Goal: Task Accomplishment & Management: Manage account settings

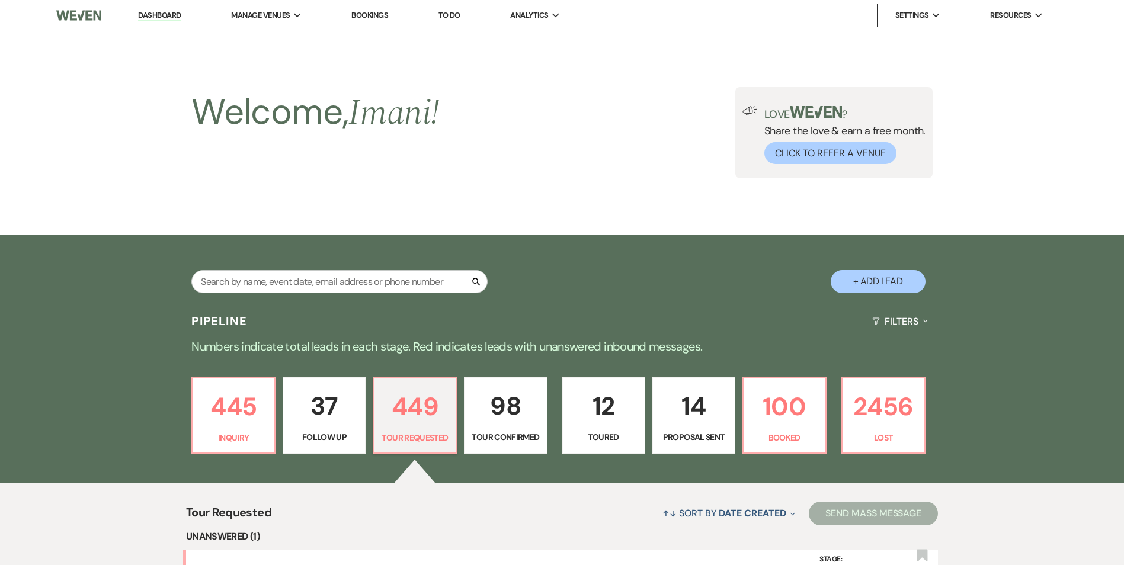
select select "2"
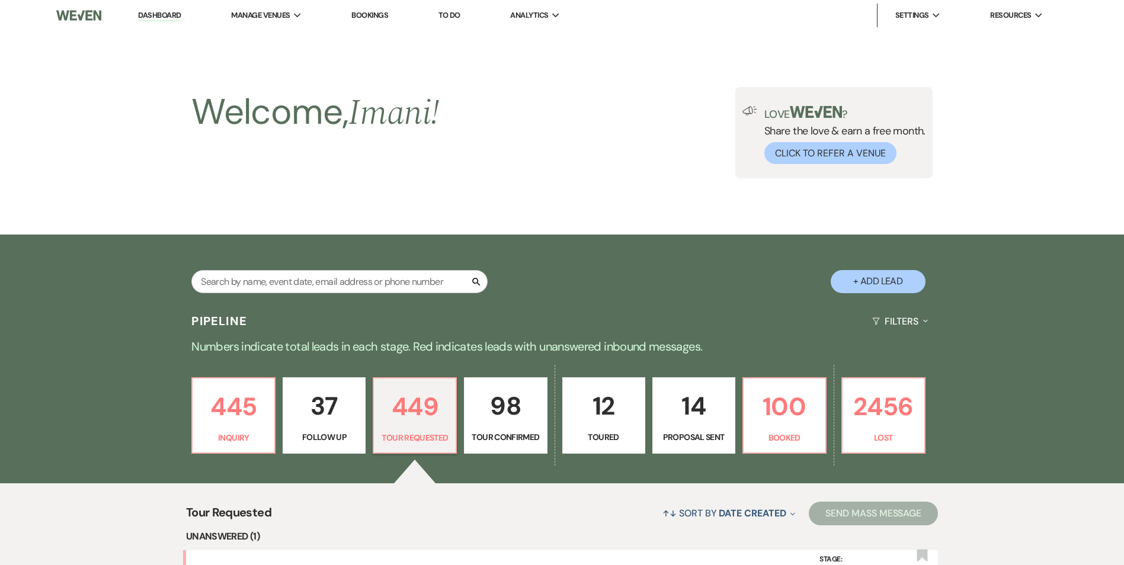
select select "2"
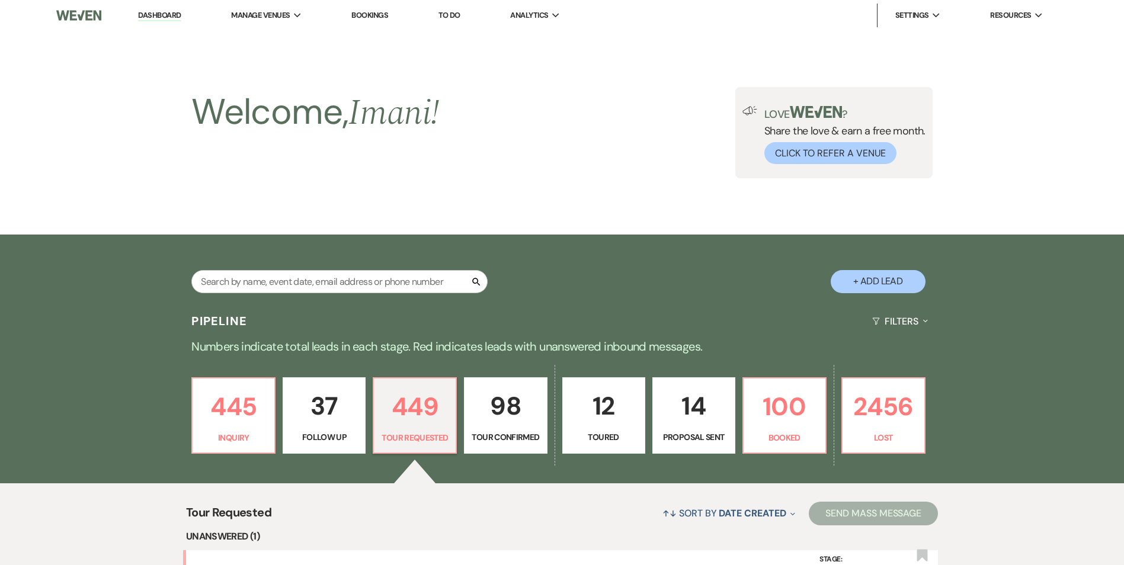
select select "2"
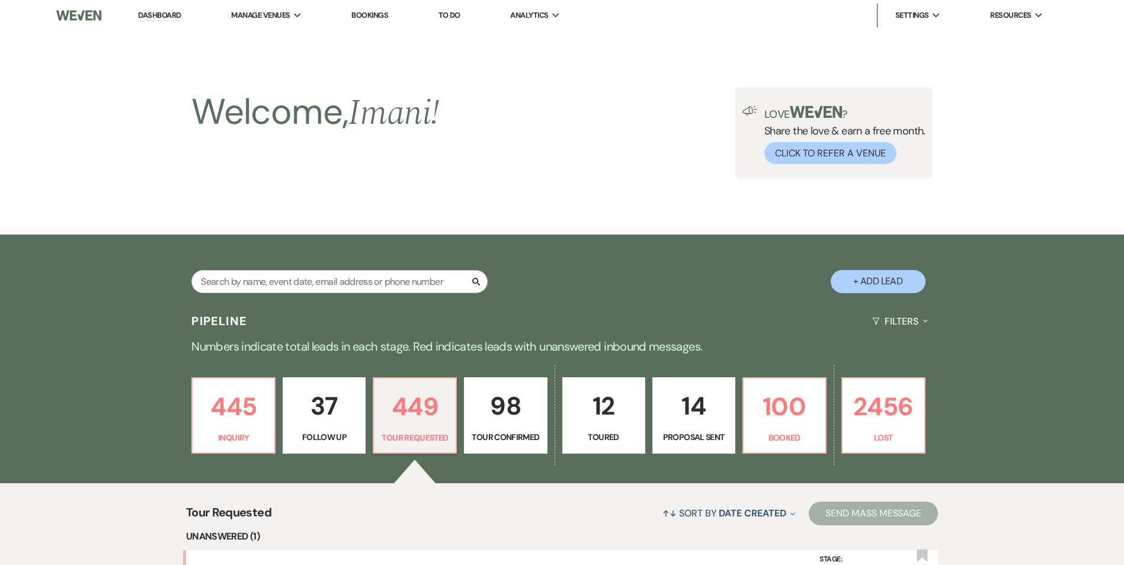
select select "2"
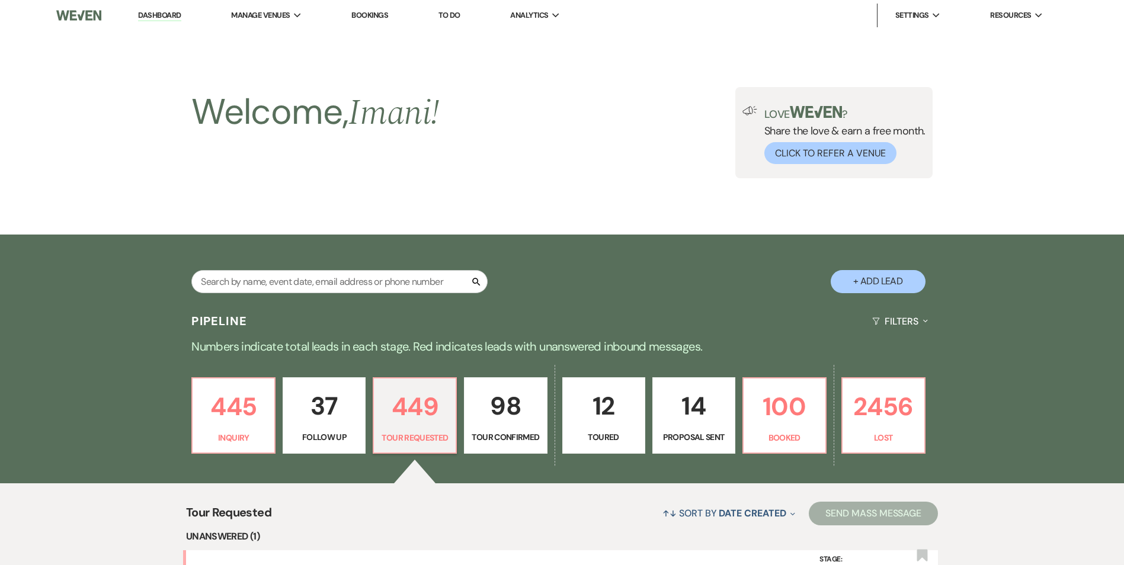
select select "2"
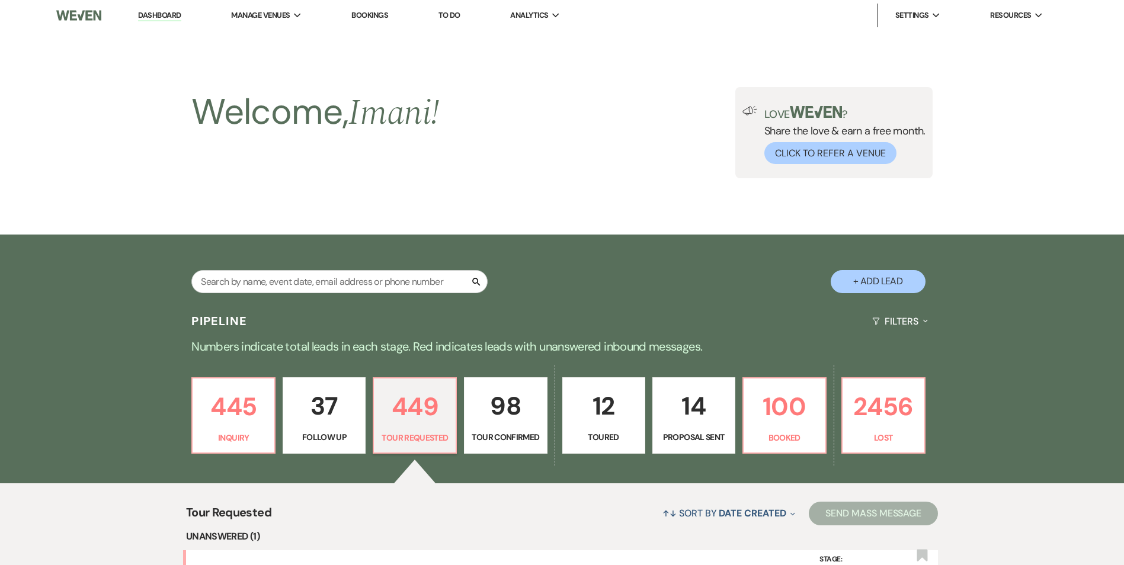
select select "2"
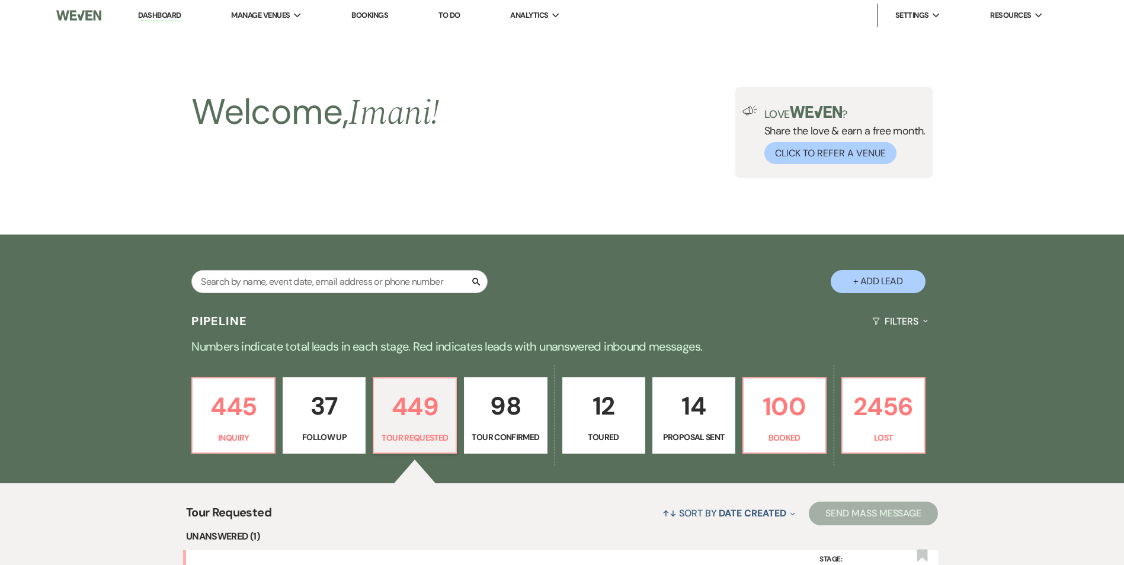
select select "2"
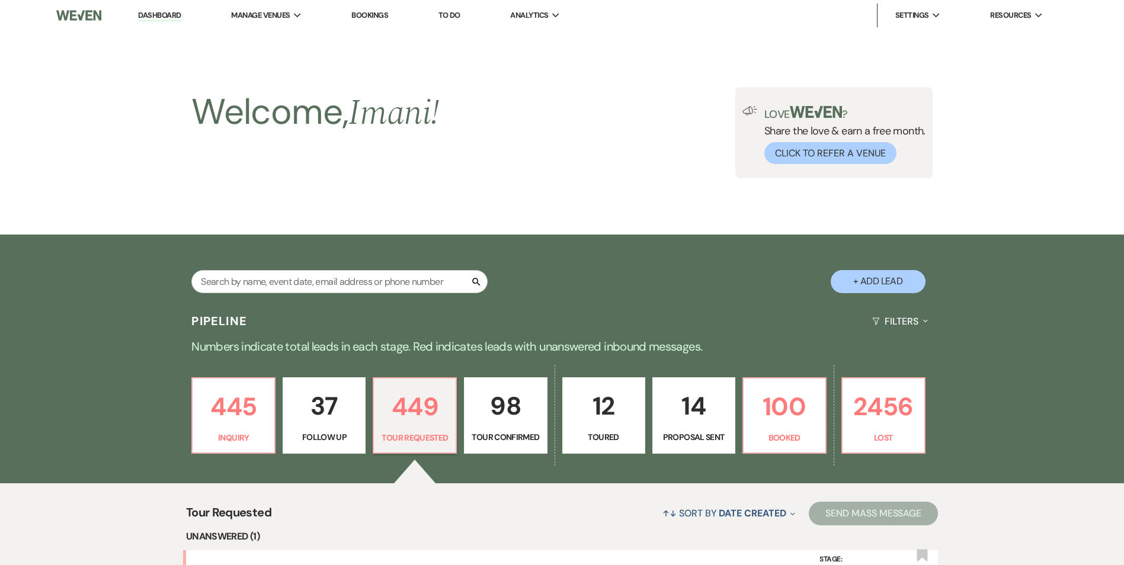
select select "2"
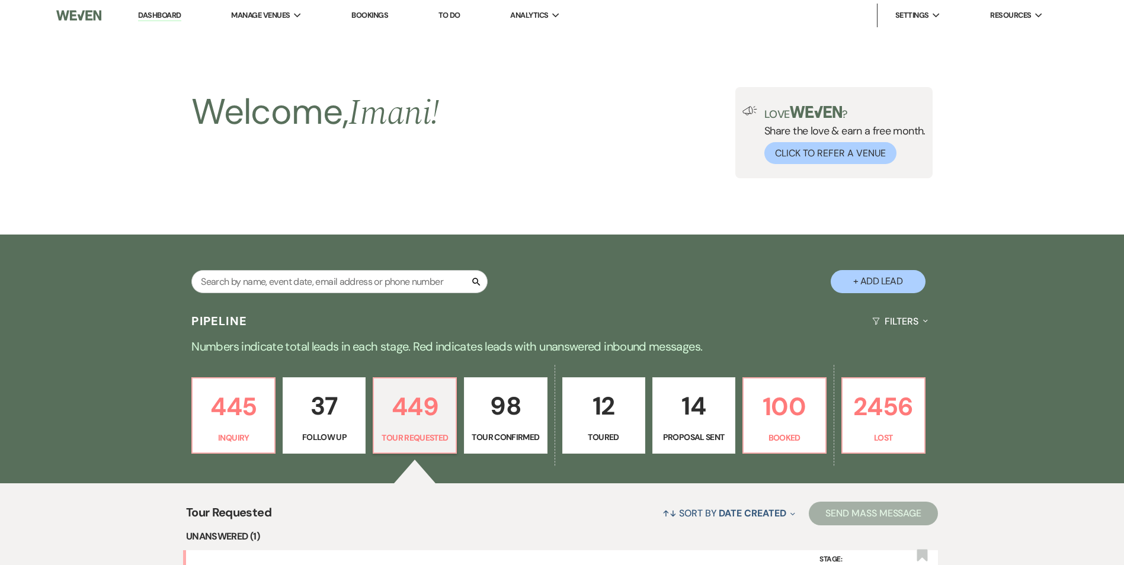
select select "2"
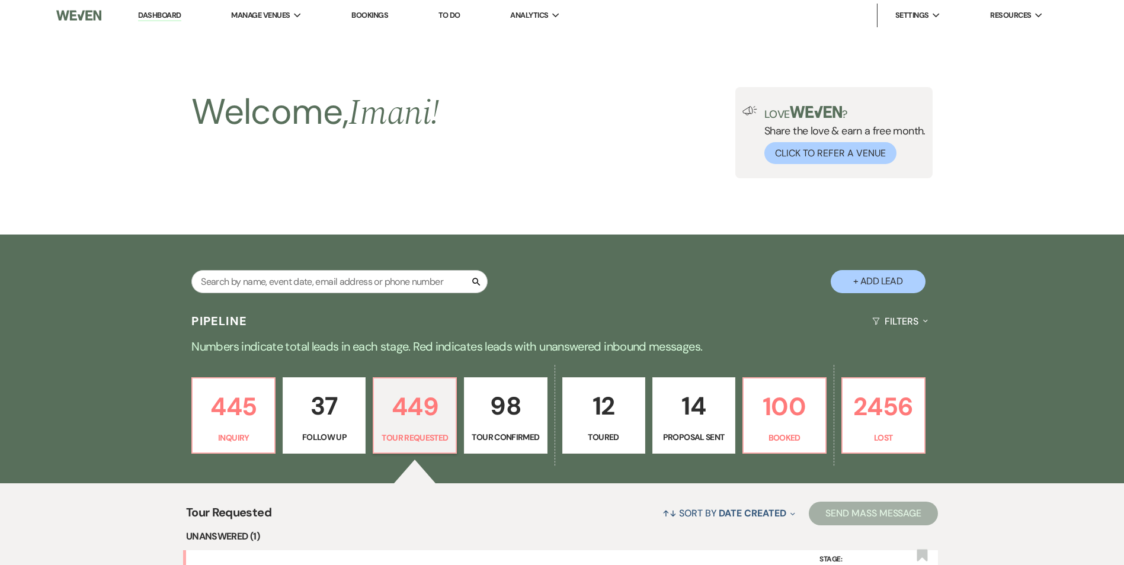
select select "2"
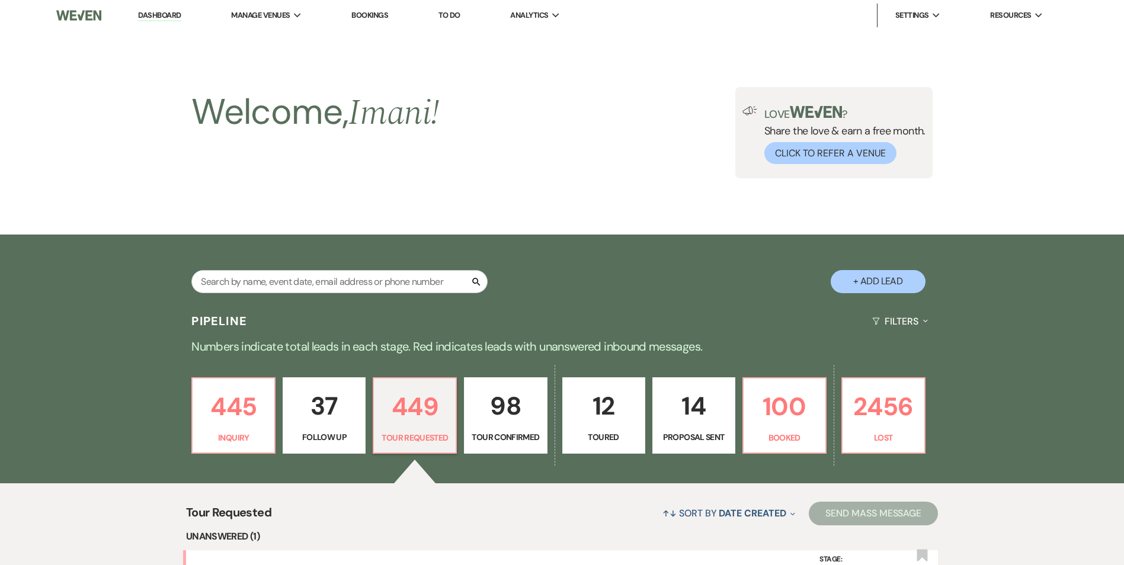
select select "2"
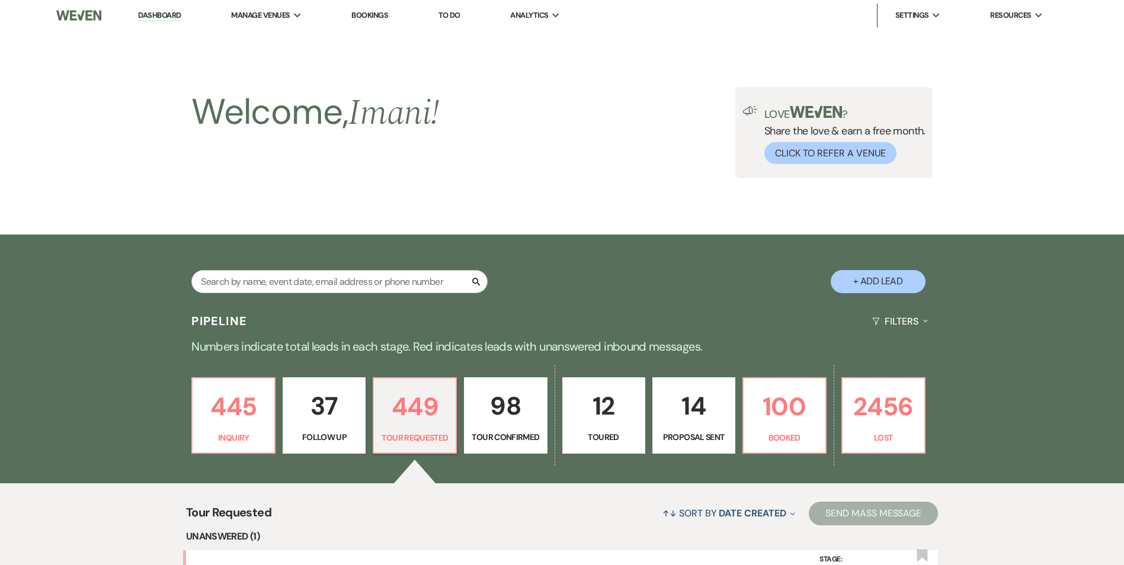
select select "2"
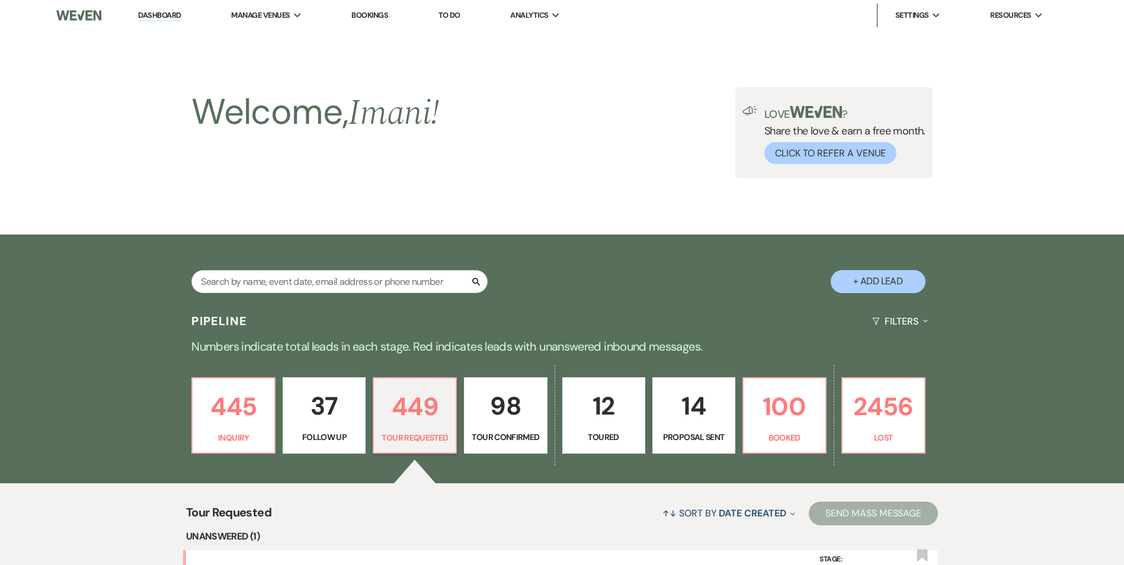
select select "2"
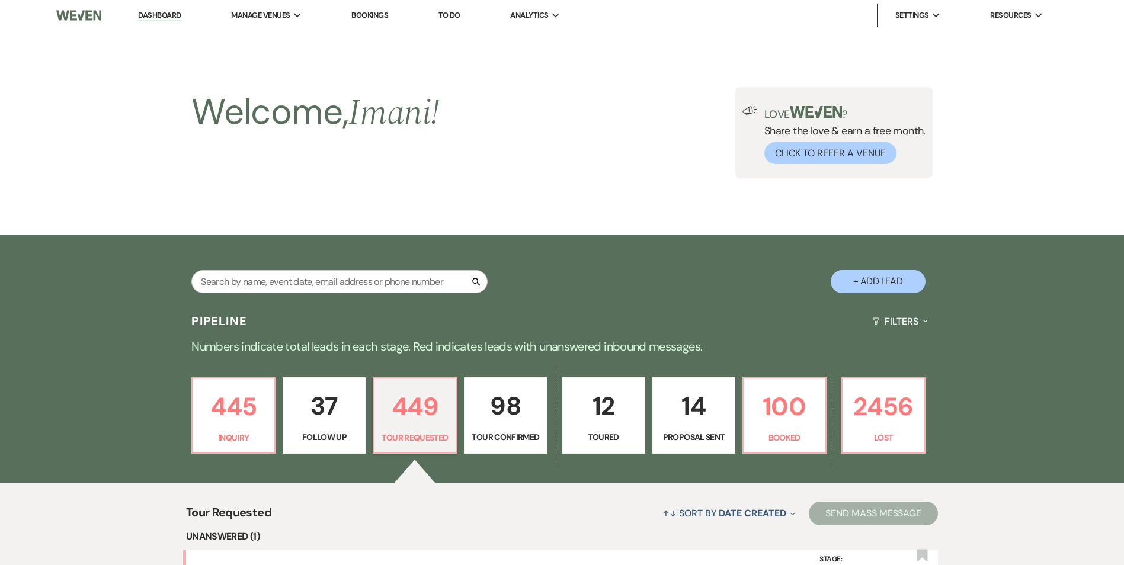
select select "2"
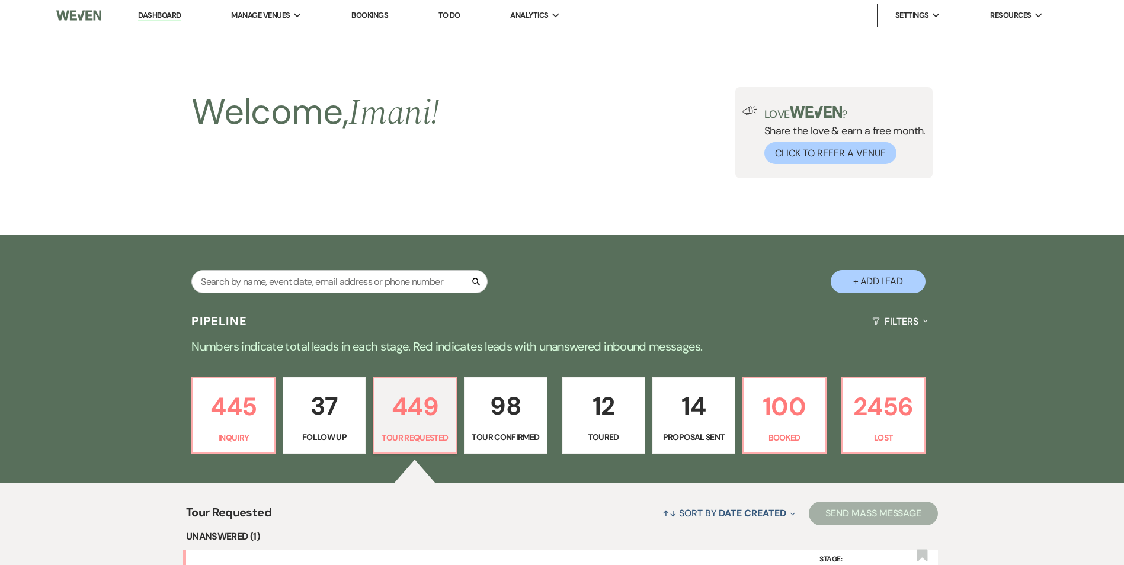
select select "2"
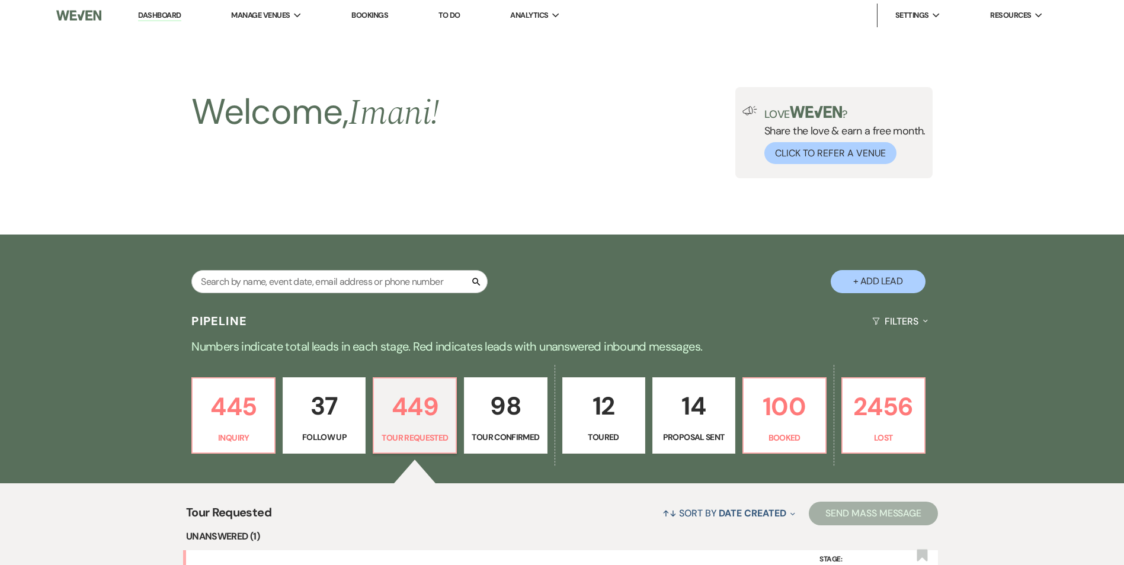
select select "2"
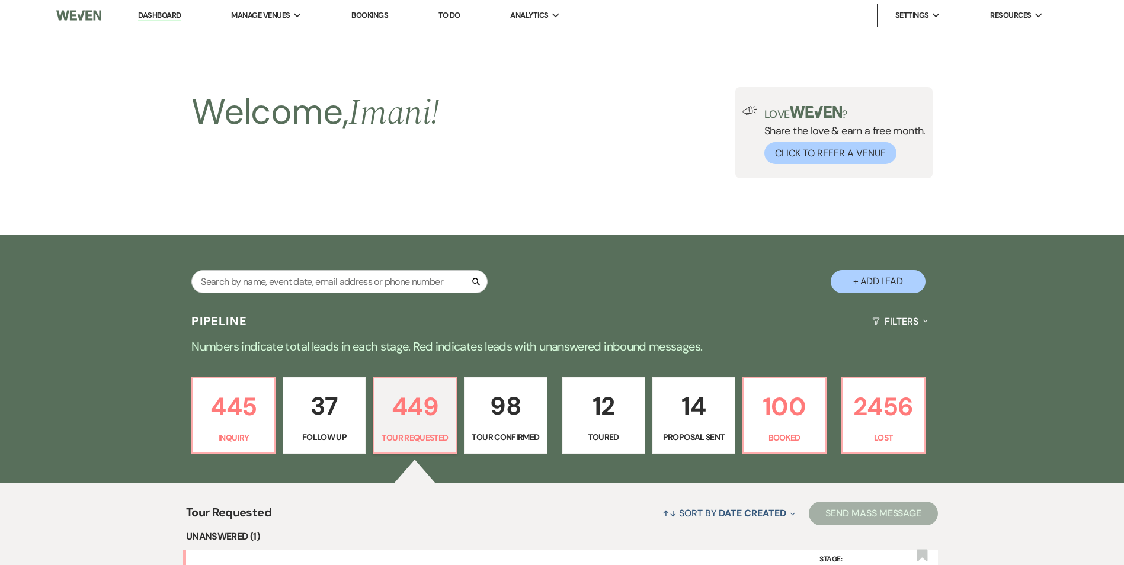
select select "2"
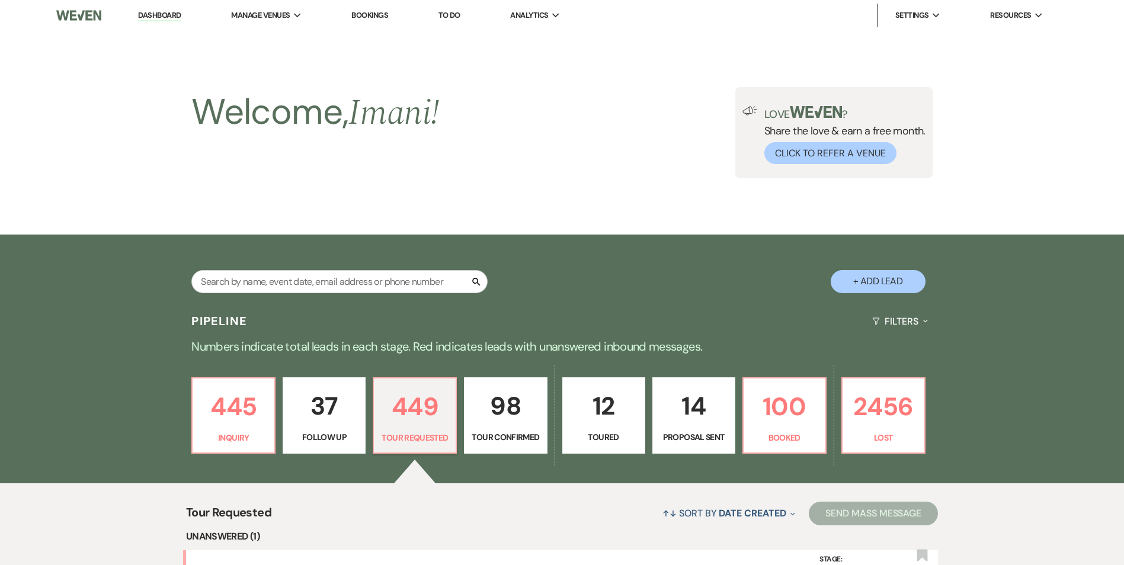
select select "2"
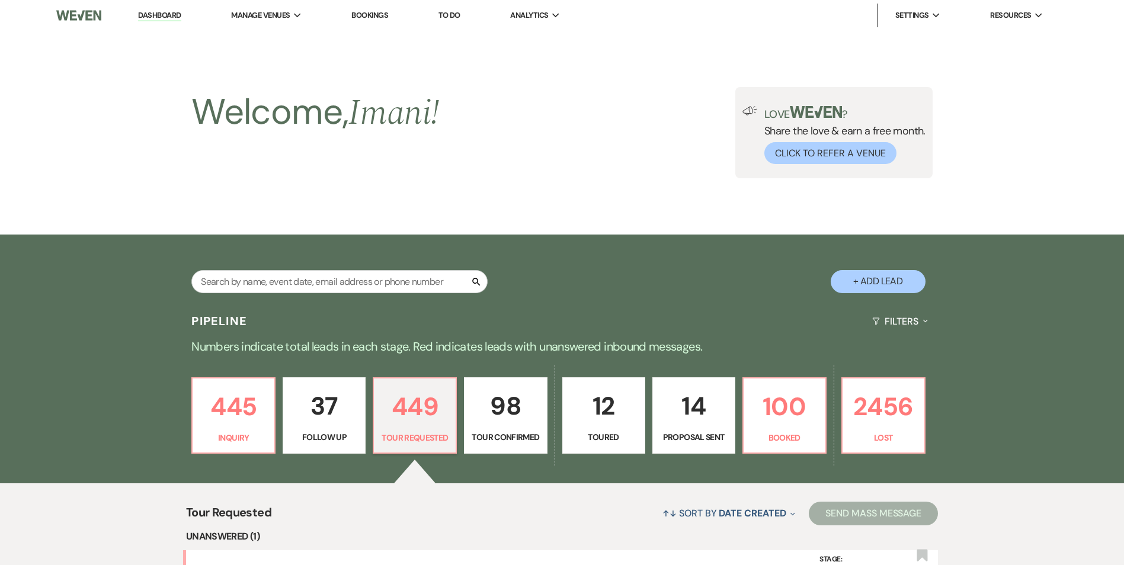
select select "2"
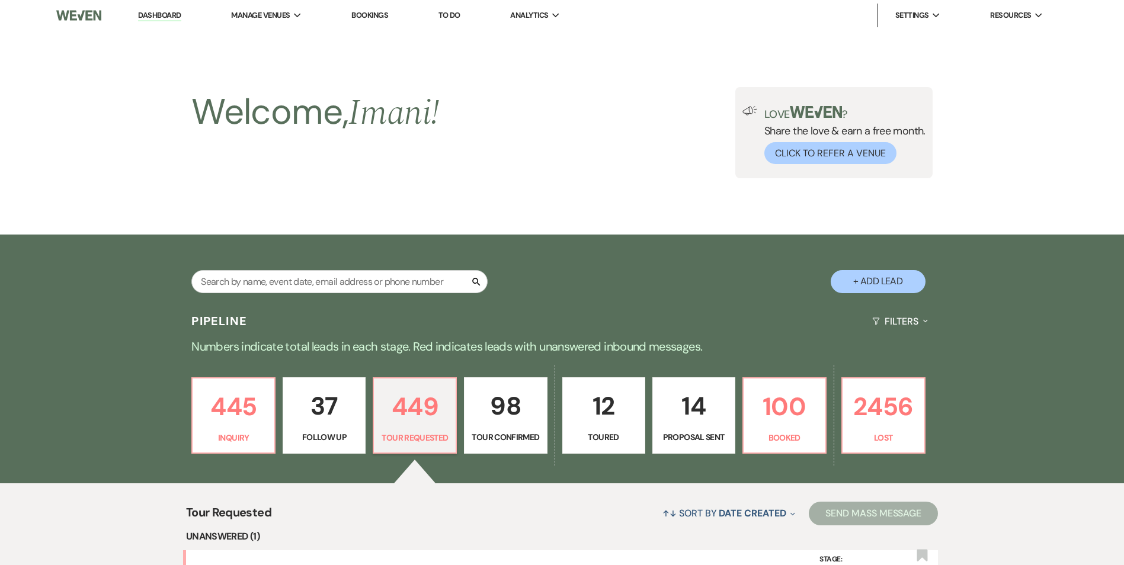
select select "2"
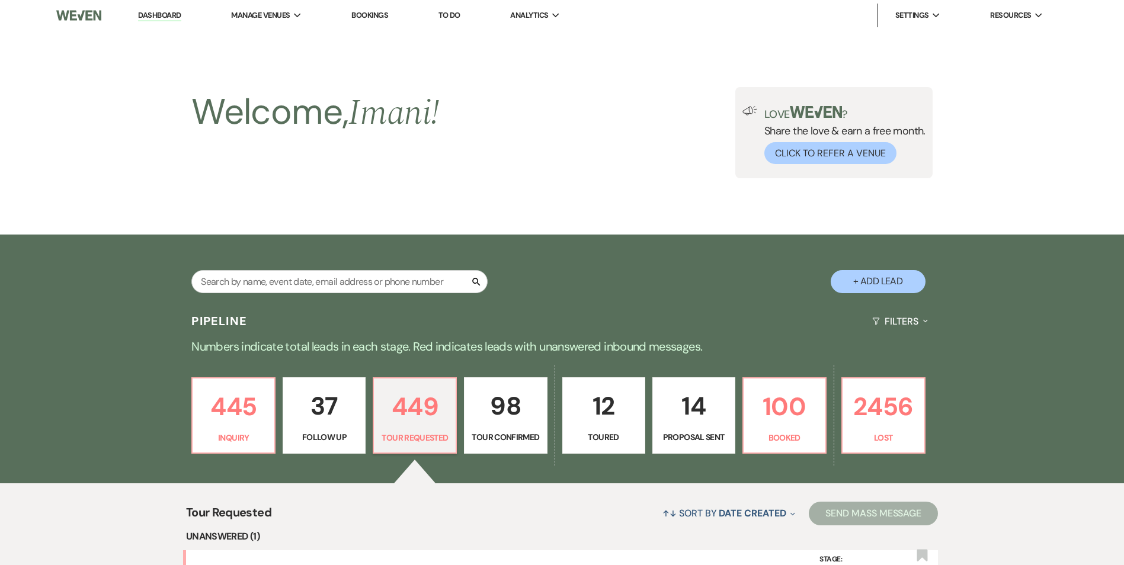
select select "2"
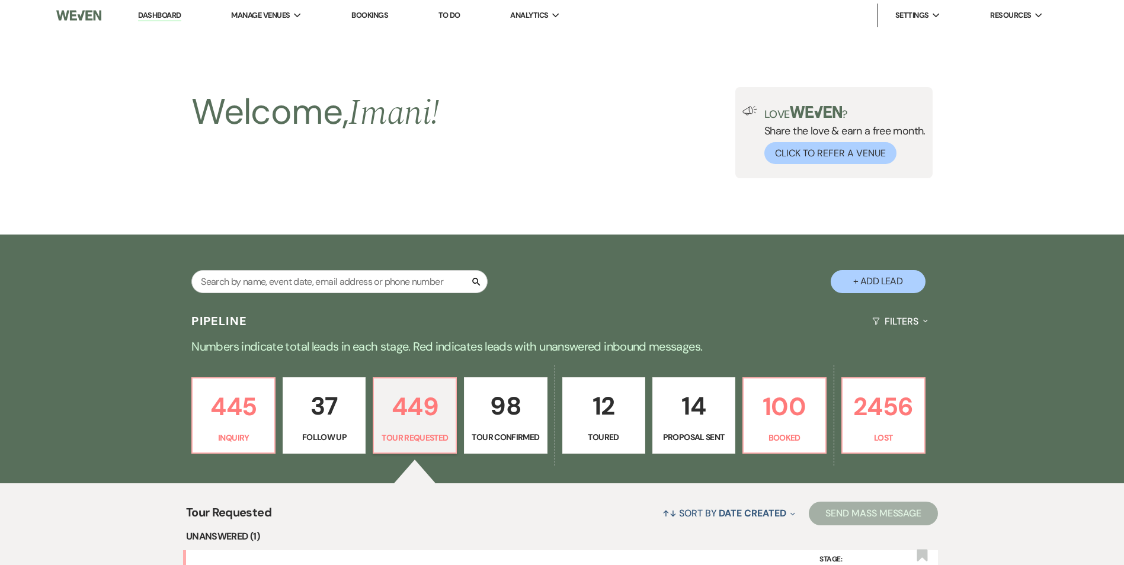
select select "2"
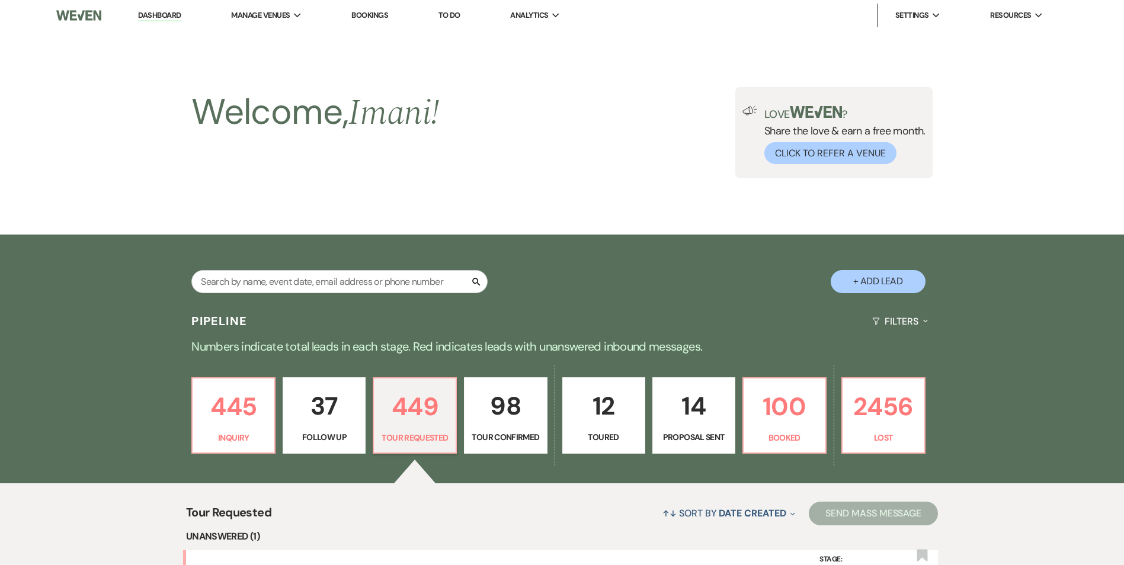
select select "2"
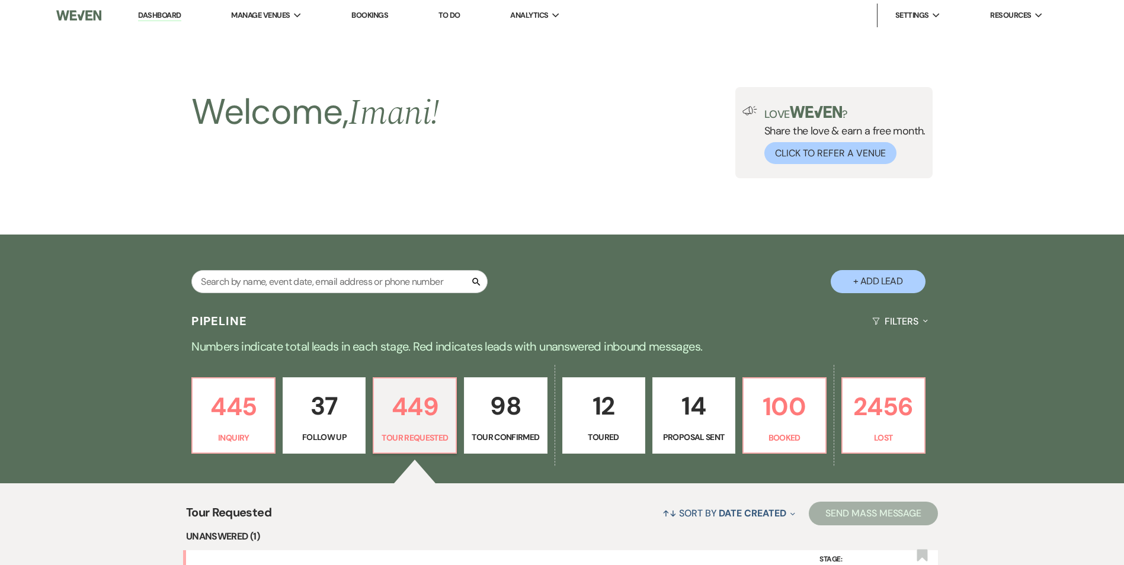
select select "2"
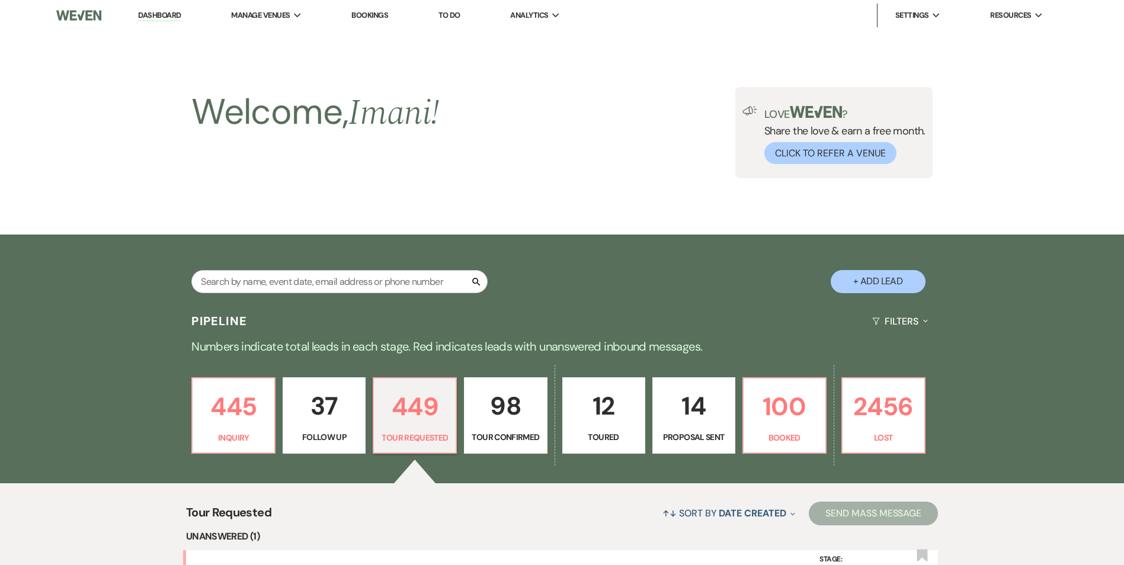
select select "2"
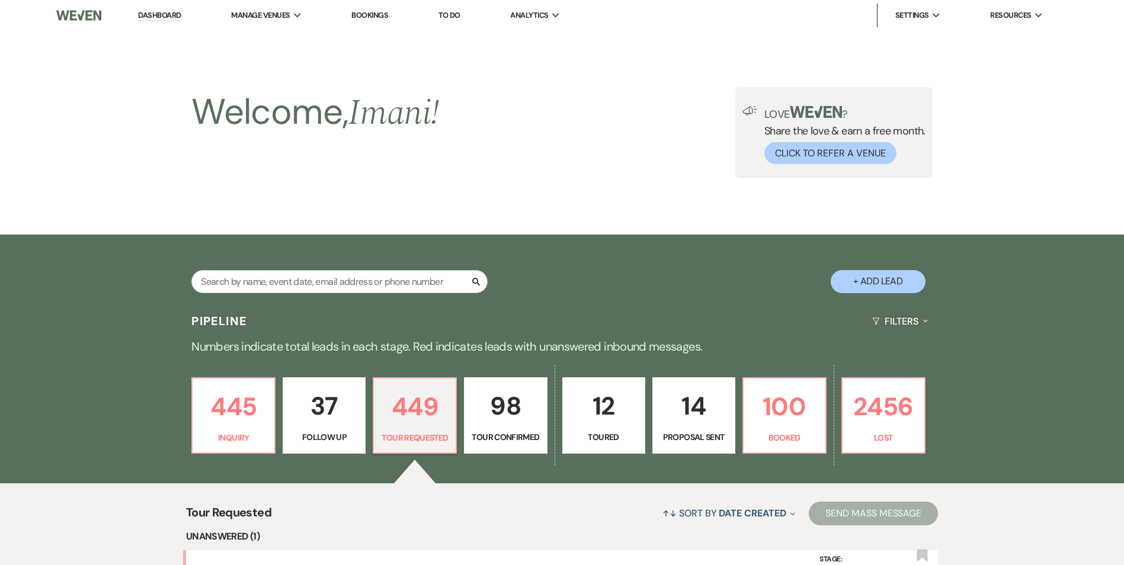
select select "2"
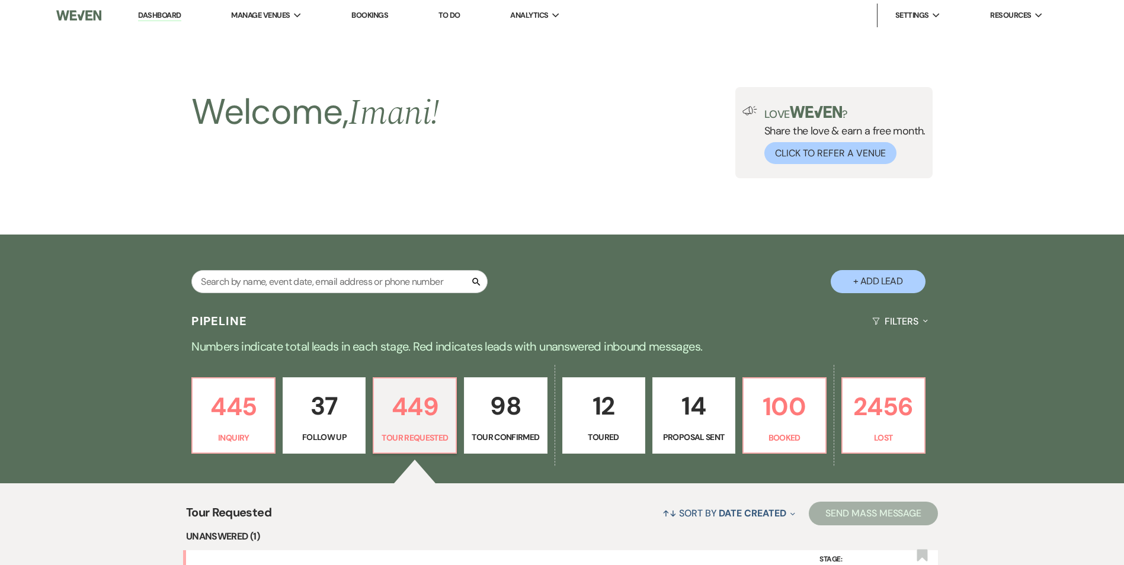
select select "2"
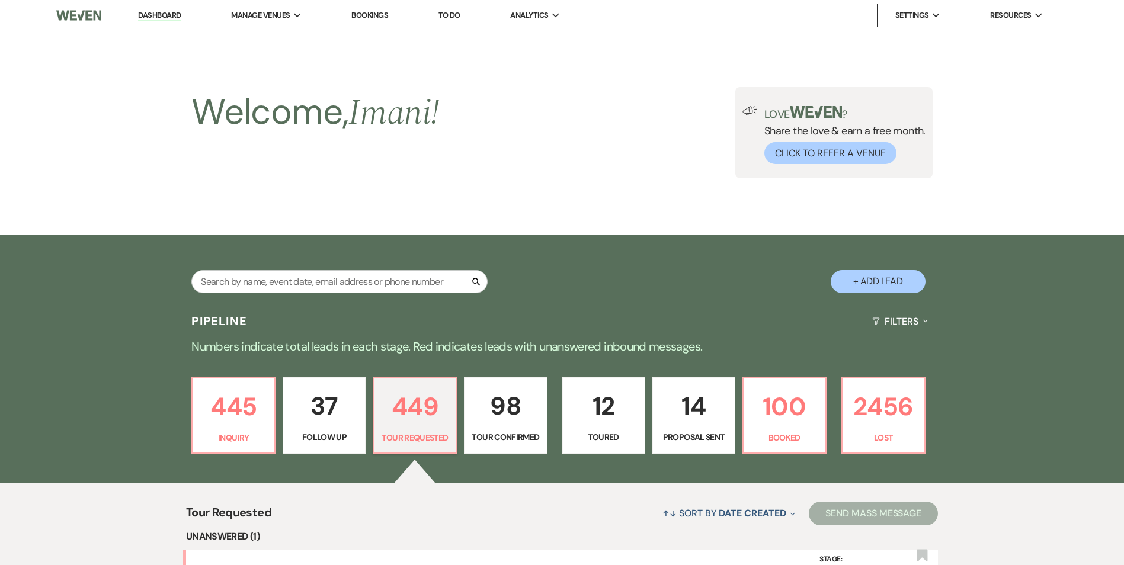
select select "2"
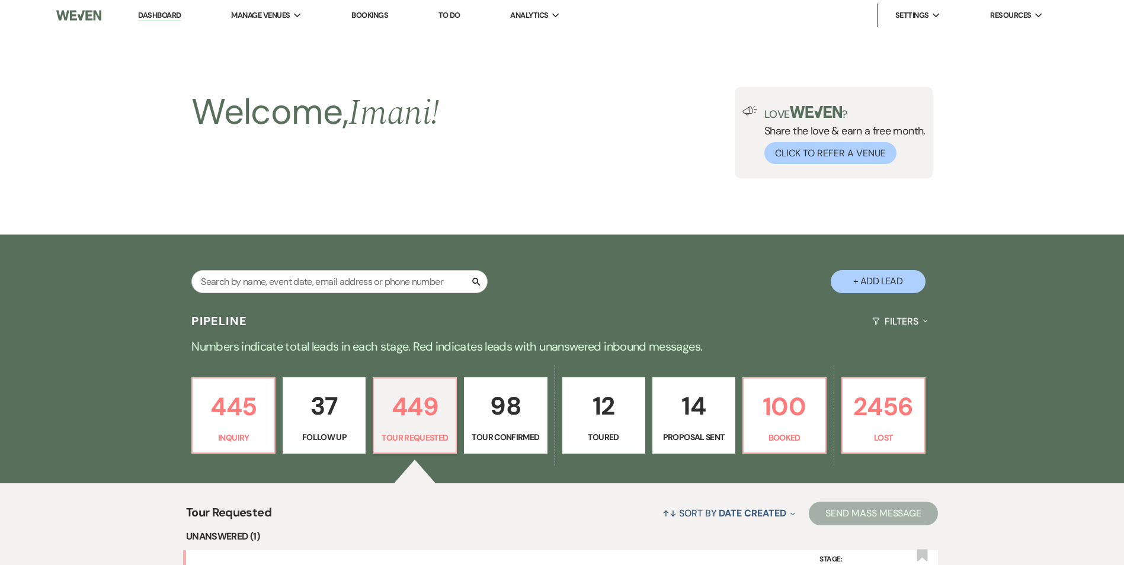
select select "2"
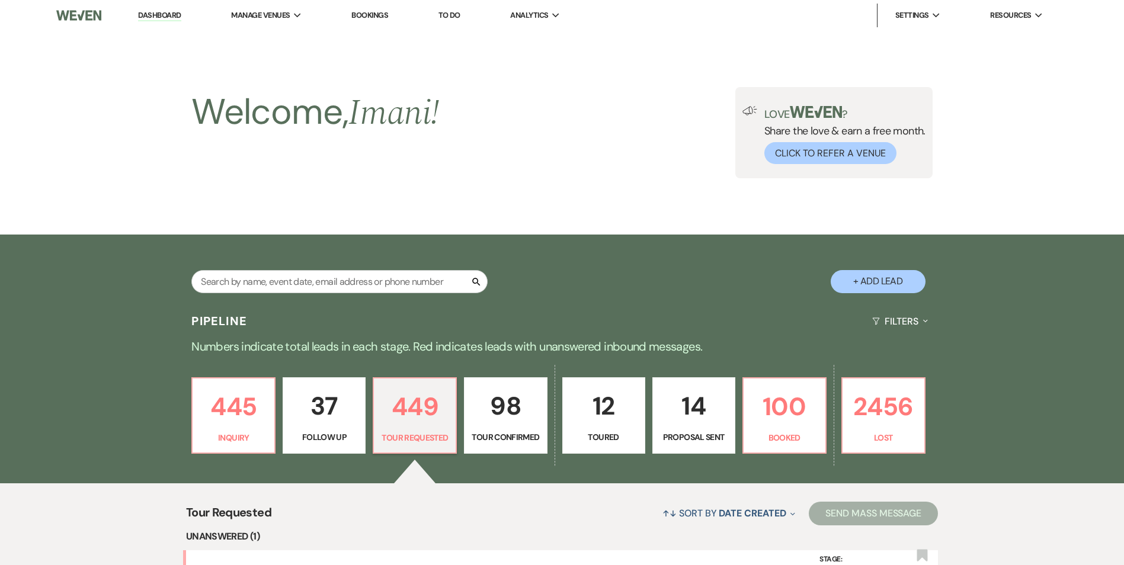
select select "2"
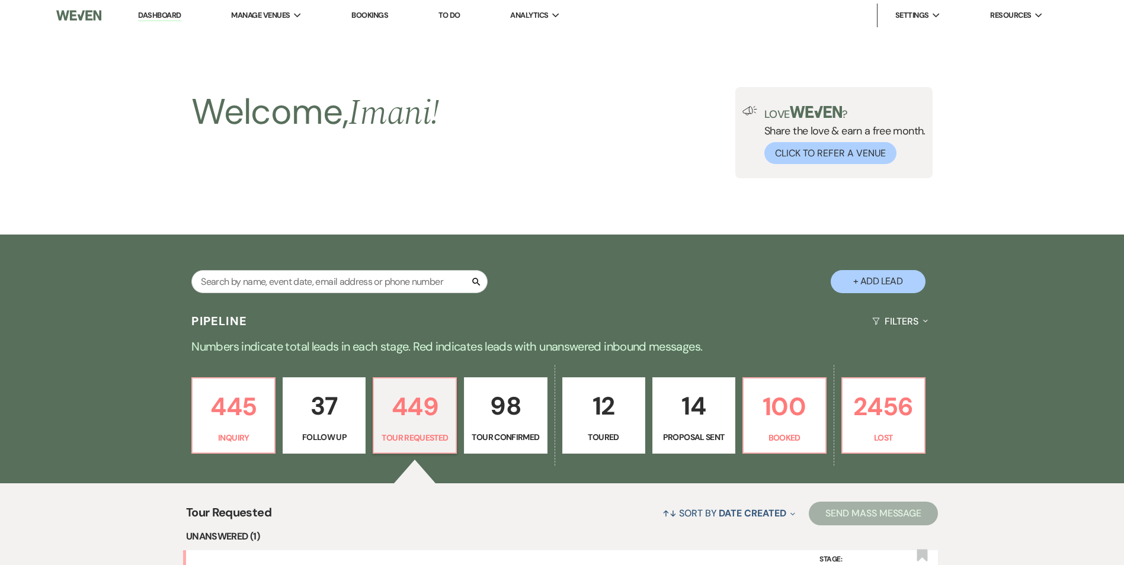
select select "2"
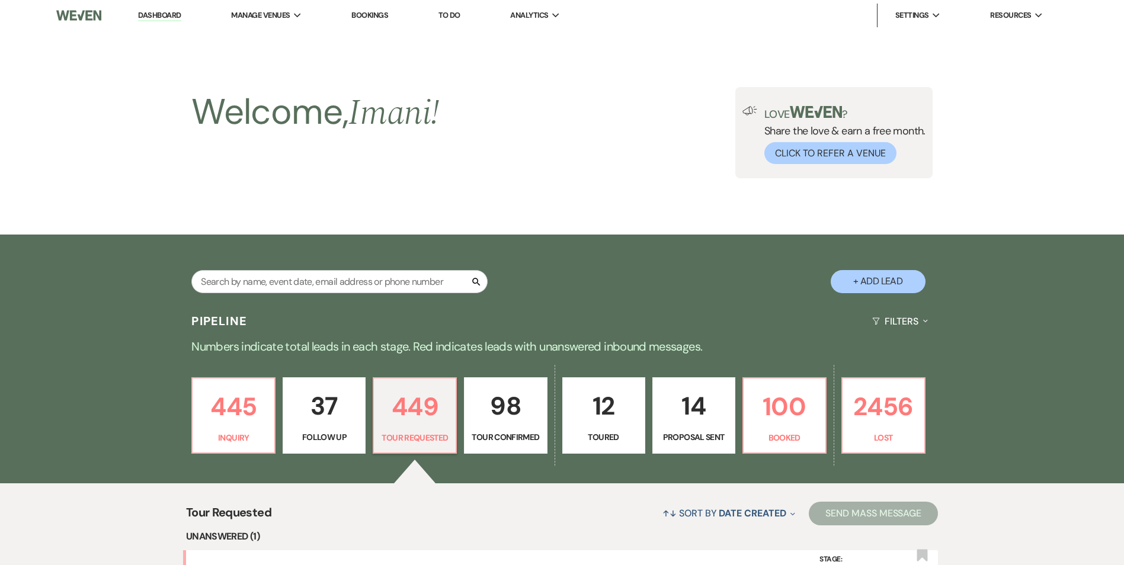
select select "2"
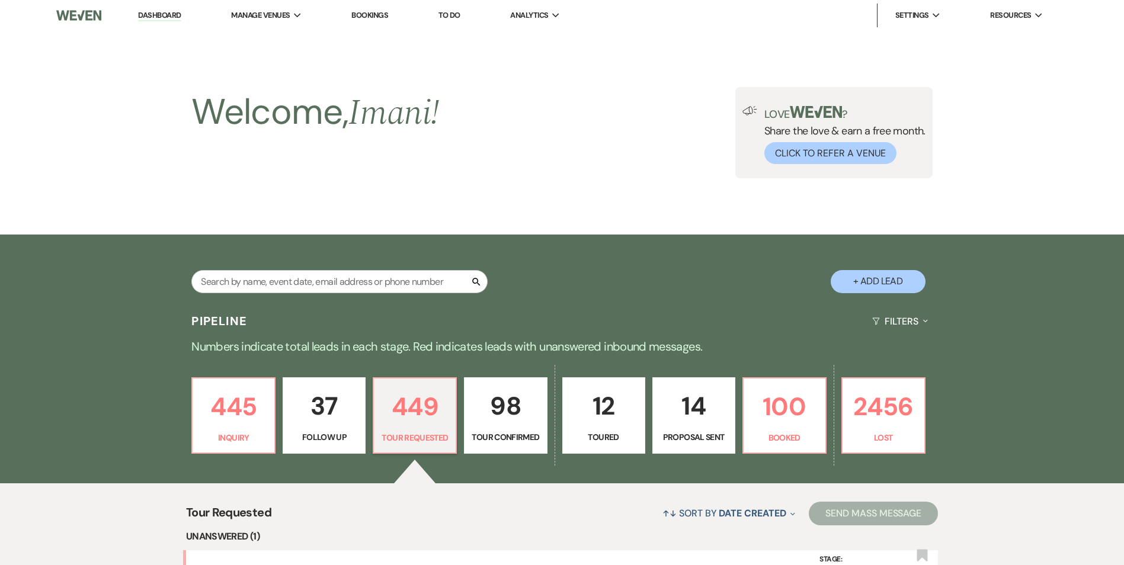
select select "2"
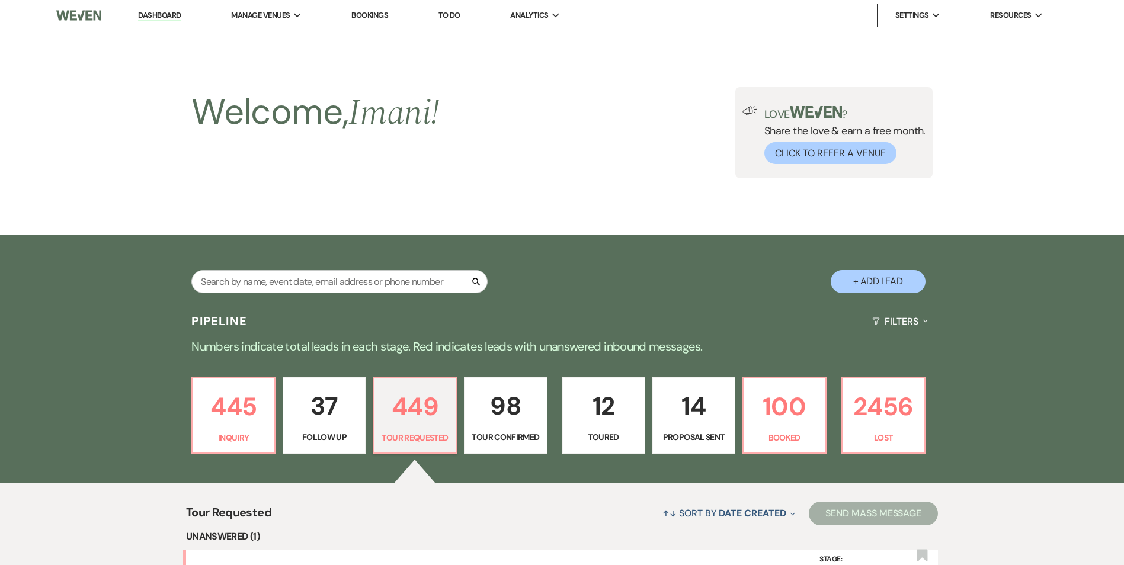
select select "2"
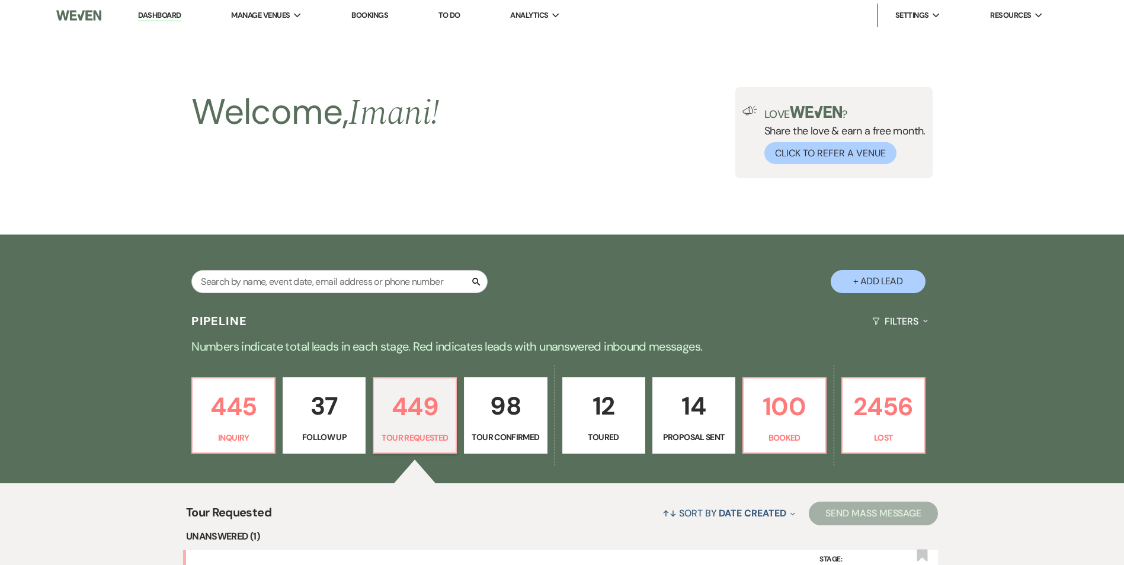
select select "2"
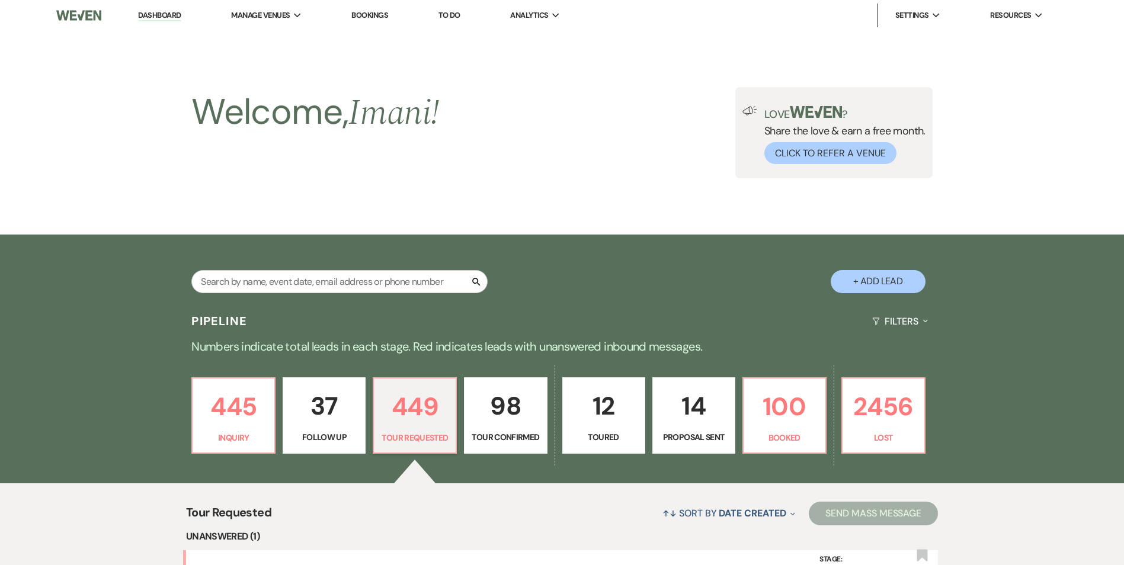
select select "2"
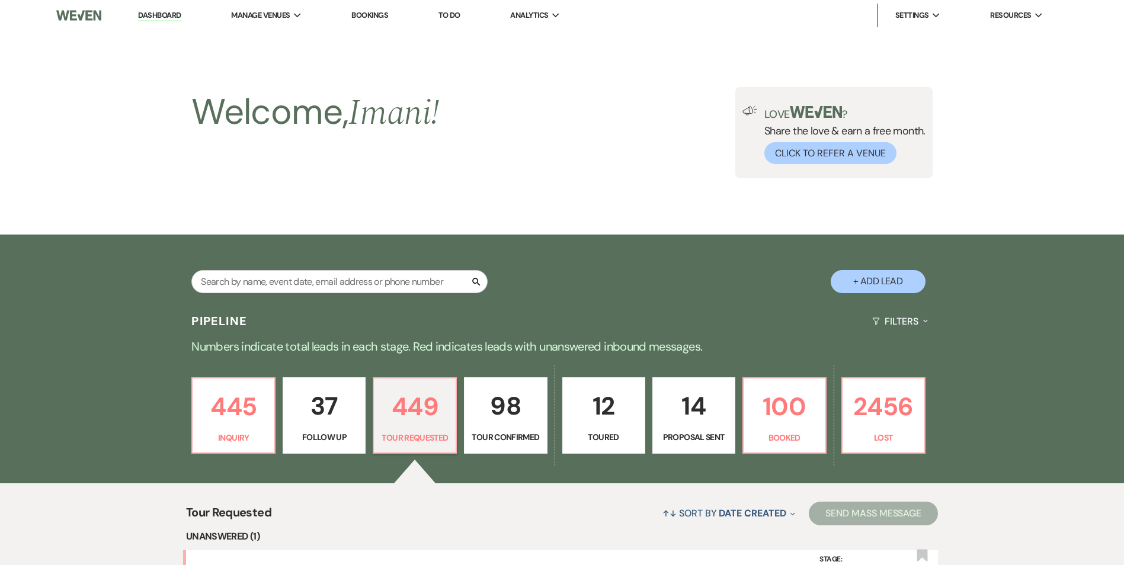
select select "2"
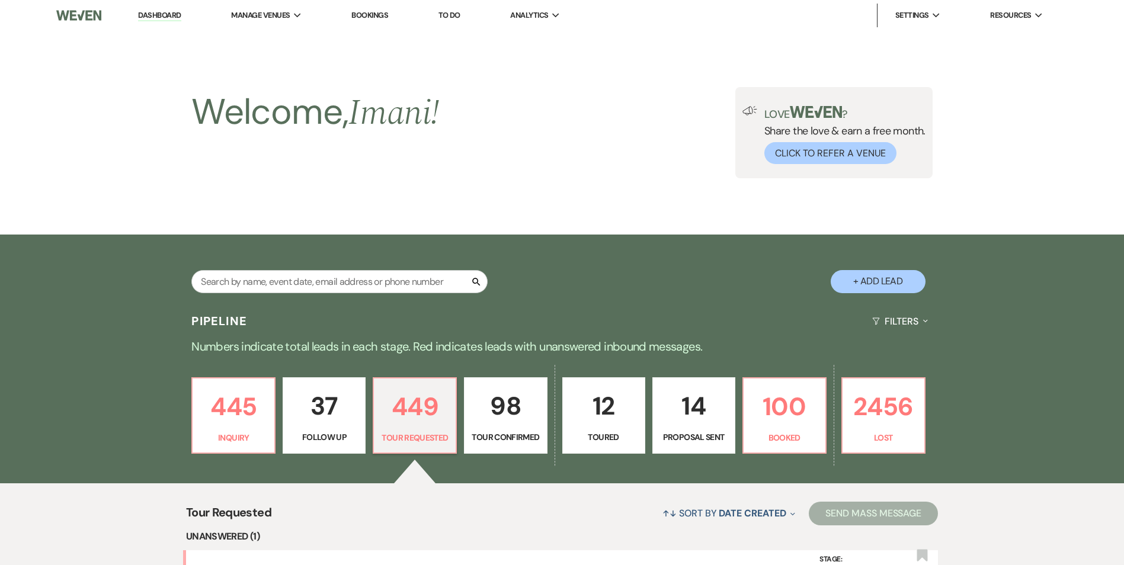
select select "2"
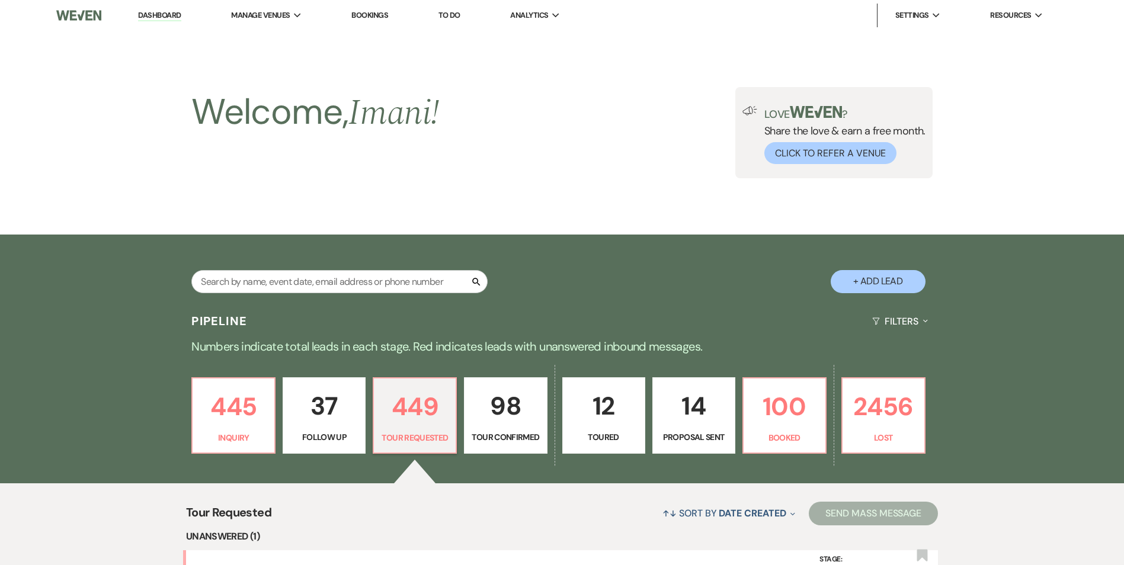
select select "2"
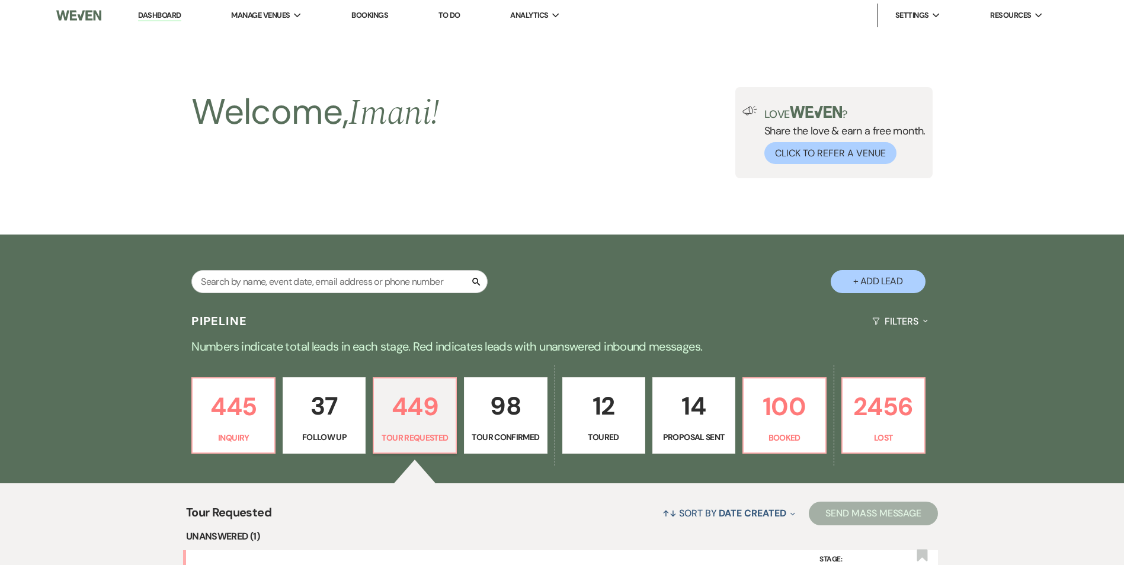
select select "2"
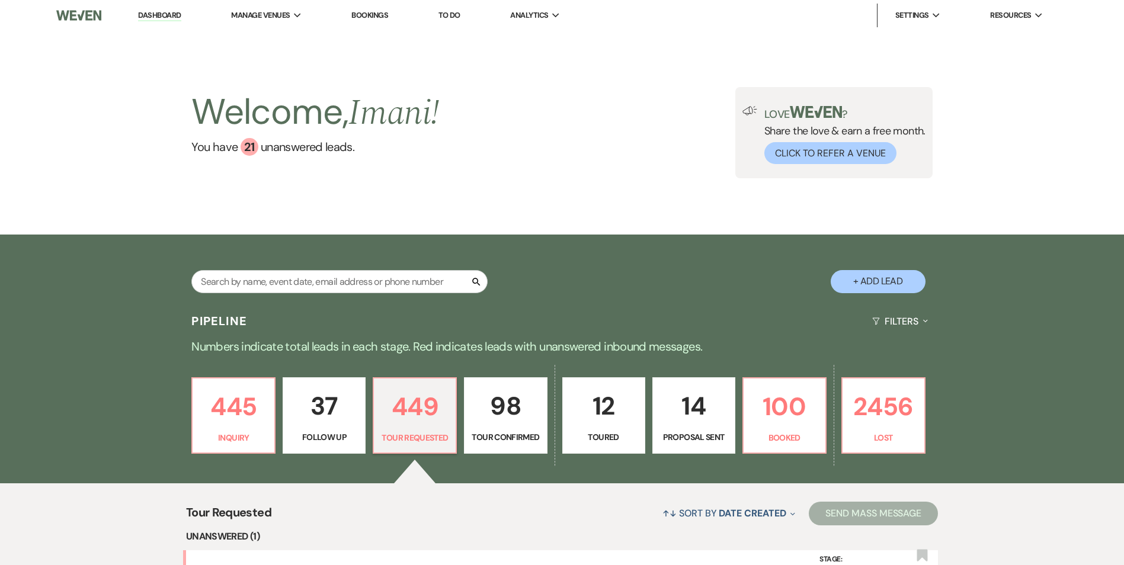
click at [229, 270] on div "Search + Add Lead" at bounding box center [562, 272] width 853 height 62
click at [216, 275] on input "text" at bounding box center [339, 281] width 296 height 23
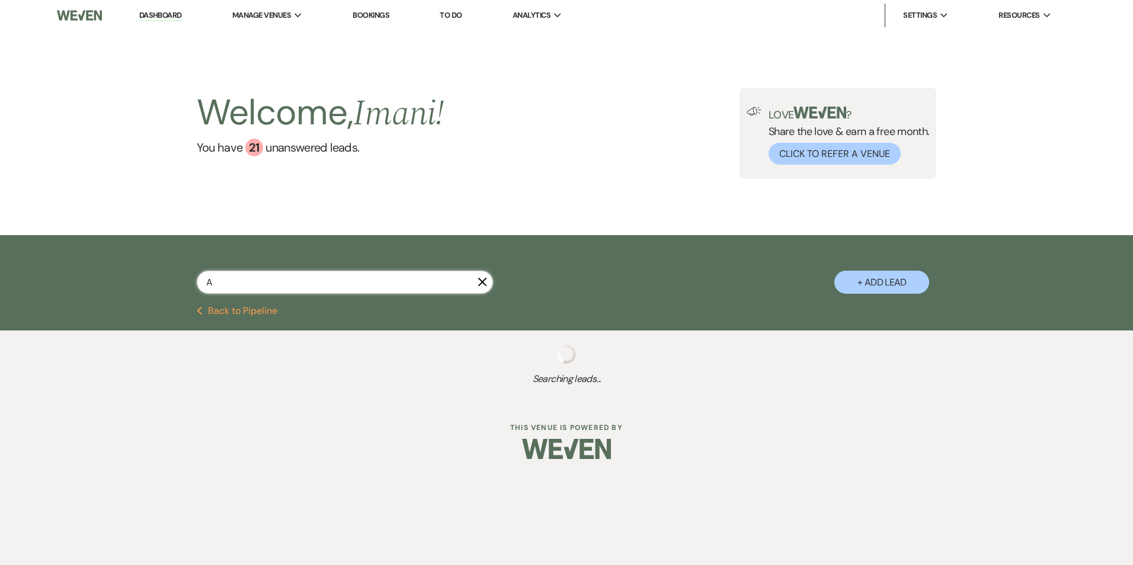
click at [233, 284] on input "A" at bounding box center [345, 282] width 296 height 23
click at [226, 286] on input "A" at bounding box center [345, 282] width 296 height 23
